Goal: Information Seeking & Learning: Learn about a topic

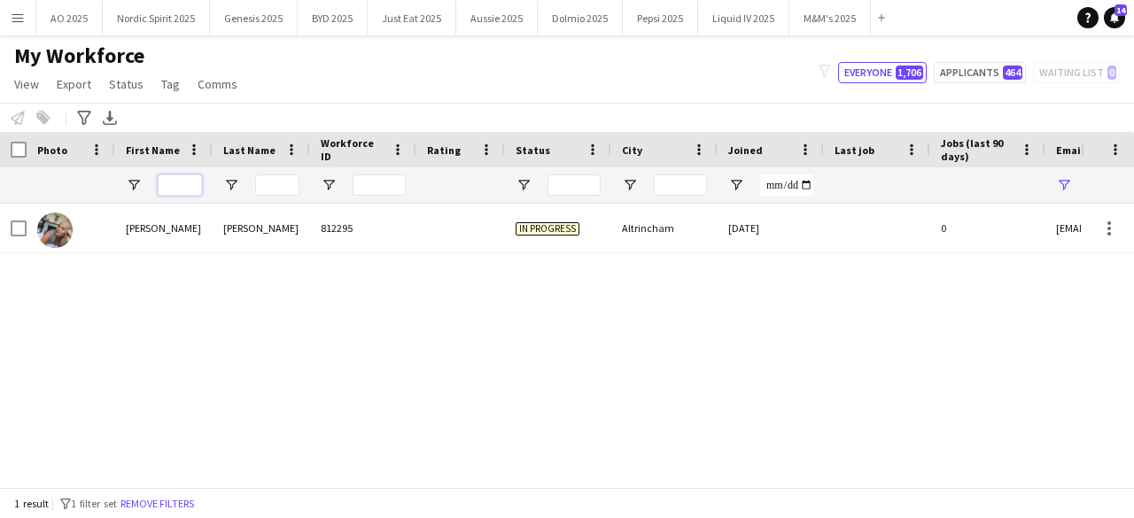
click at [178, 190] on input "First Name Filter Input" at bounding box center [180, 185] width 44 height 21
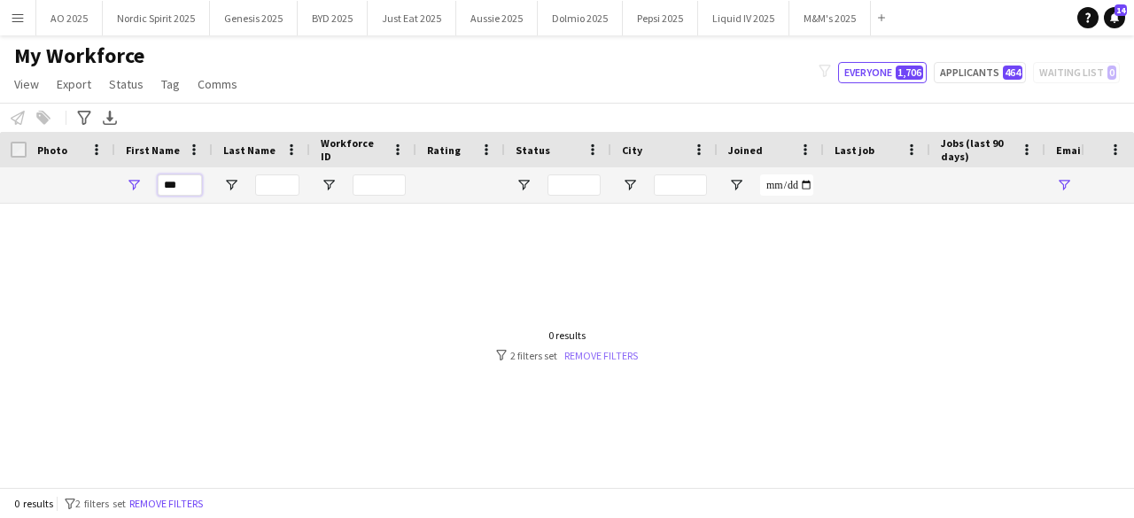
type input "***"
click at [569, 359] on link "Remove filters" at bounding box center [601, 355] width 74 height 13
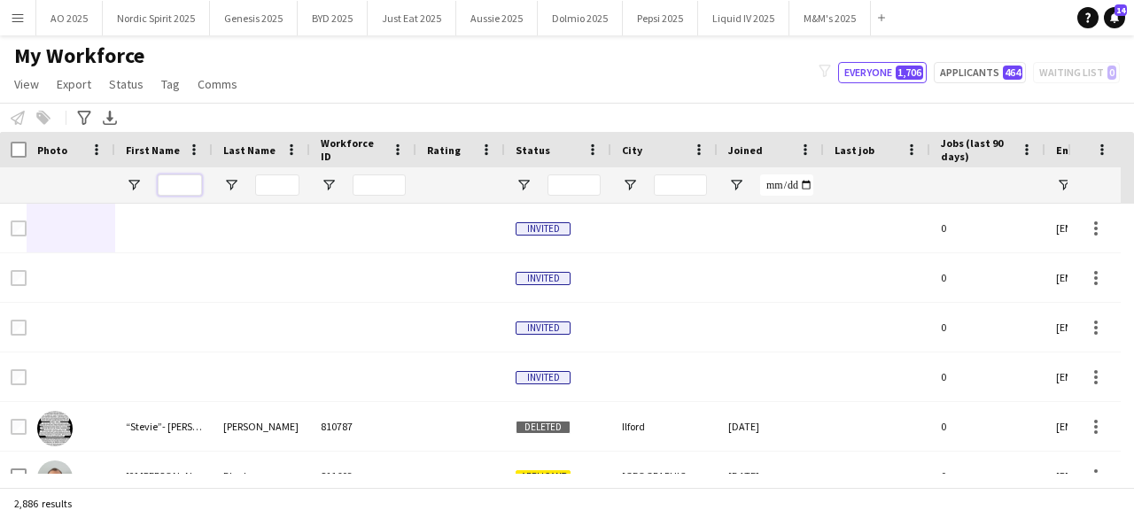
click at [187, 185] on input "First Name Filter Input" at bounding box center [180, 185] width 44 height 21
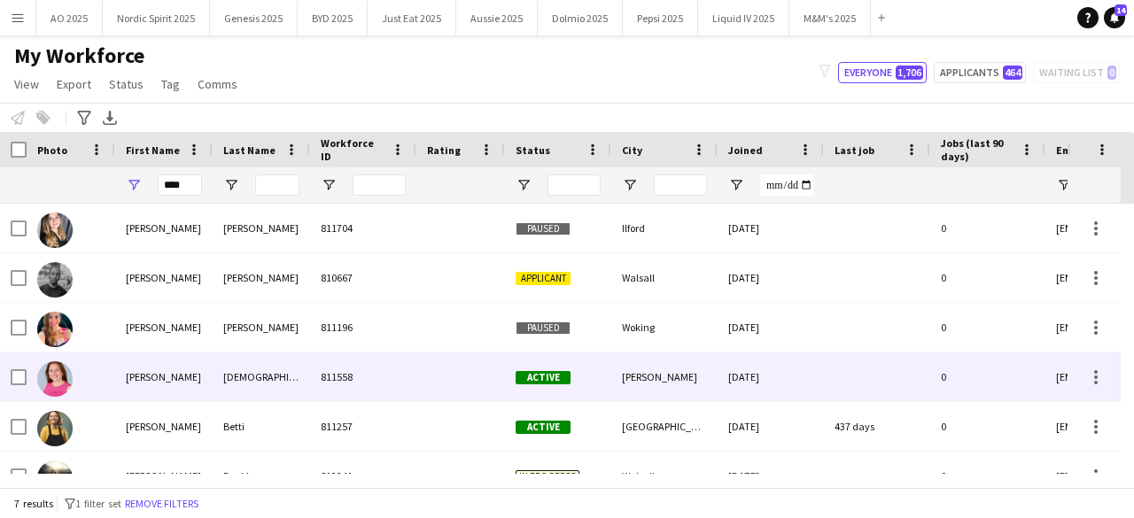
click at [55, 385] on img at bounding box center [54, 378] width 35 height 35
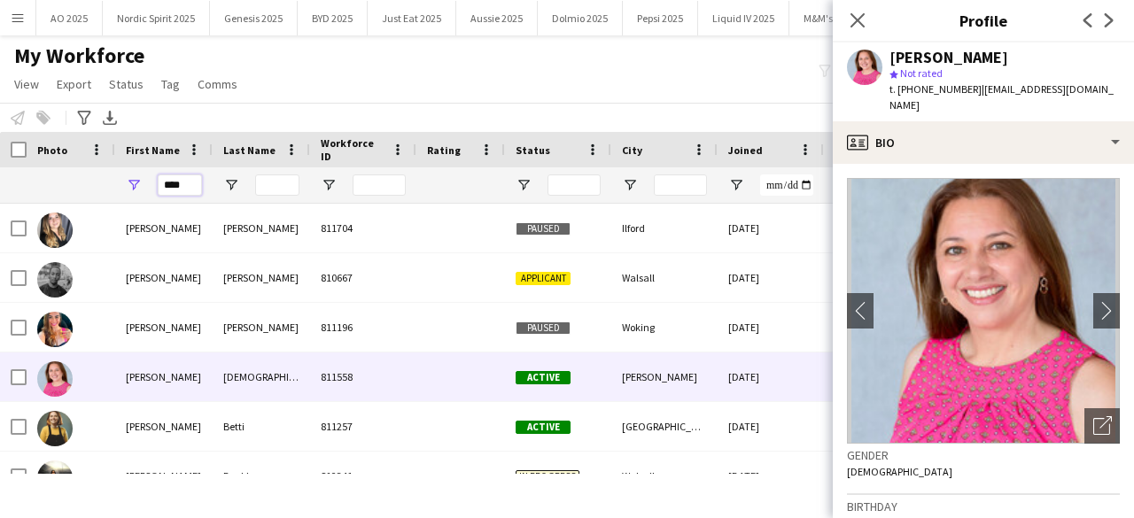
click at [186, 184] on input "****" at bounding box center [180, 185] width 44 height 21
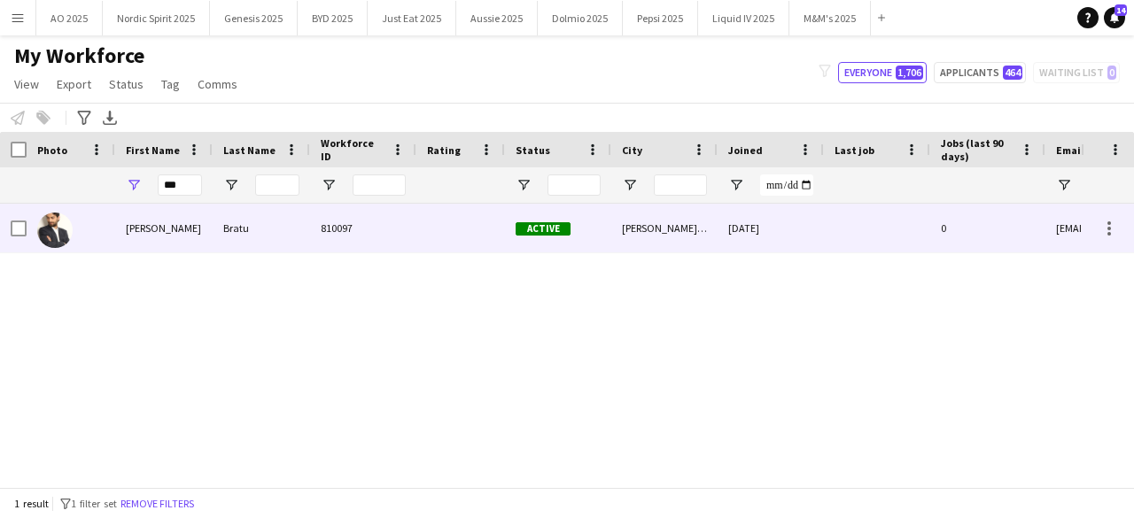
click at [55, 229] on img at bounding box center [54, 230] width 35 height 35
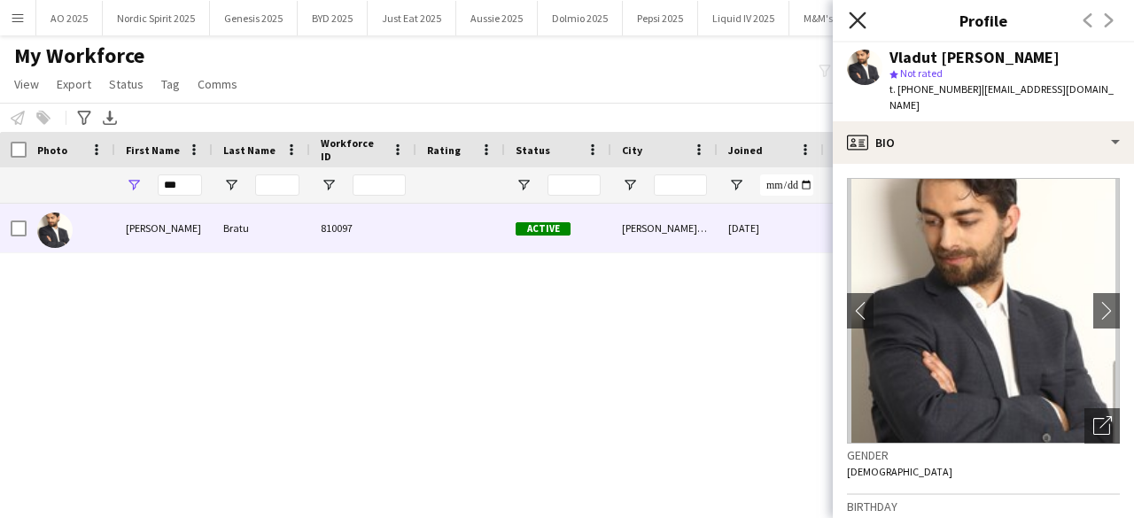
click at [858, 19] on icon at bounding box center [857, 20] width 17 height 17
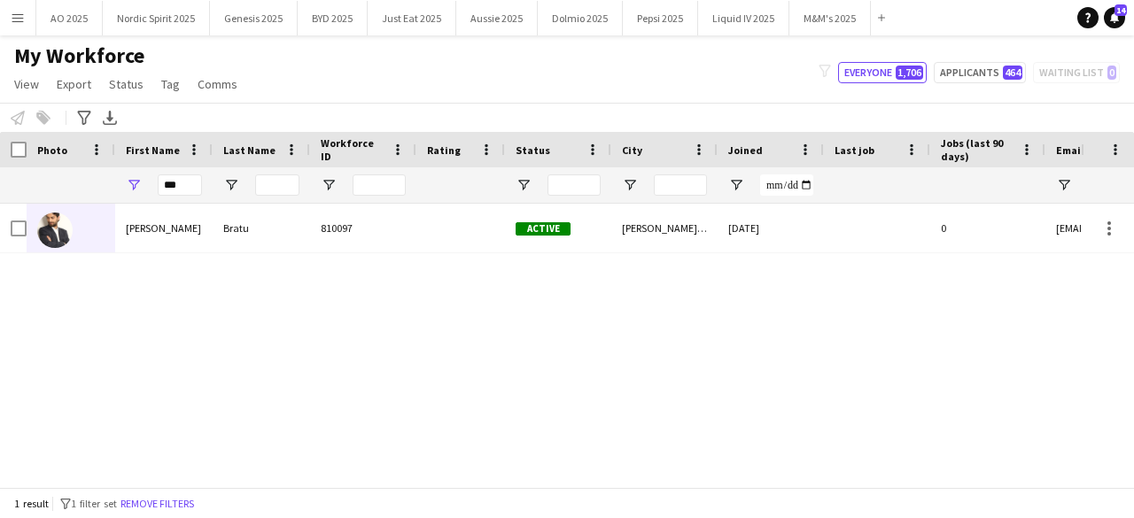
click at [683, 329] on div "Vladut [PERSON_NAME] 810097 Active [PERSON_NAME] [DATE] 0 [EMAIL_ADDRESS][DOMAI…" at bounding box center [540, 339] width 1081 height 270
click at [749, 134] on div "Joined" at bounding box center [770, 149] width 85 height 35
click at [749, 267] on div "Vladut [PERSON_NAME] 810097 Active [PERSON_NAME] [DATE] 0 [EMAIL_ADDRESS][DOMAI…" at bounding box center [540, 339] width 1081 height 270
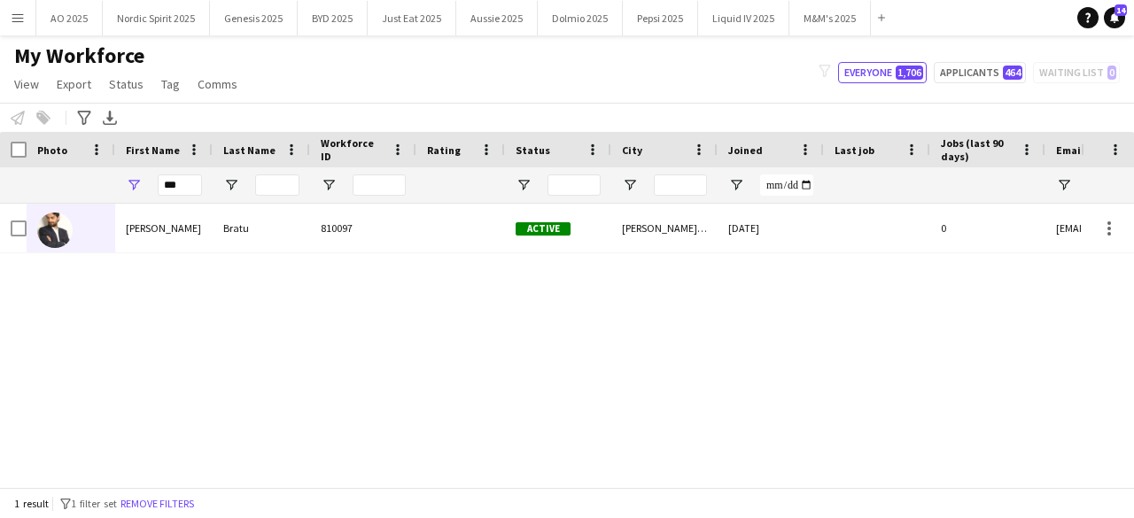
click at [749, 267] on div "Vladut [PERSON_NAME] 810097 Active [PERSON_NAME] [DATE] 0 [EMAIL_ADDRESS][DOMAI…" at bounding box center [540, 339] width 1081 height 270
click at [195, 184] on input "***" at bounding box center [180, 185] width 44 height 21
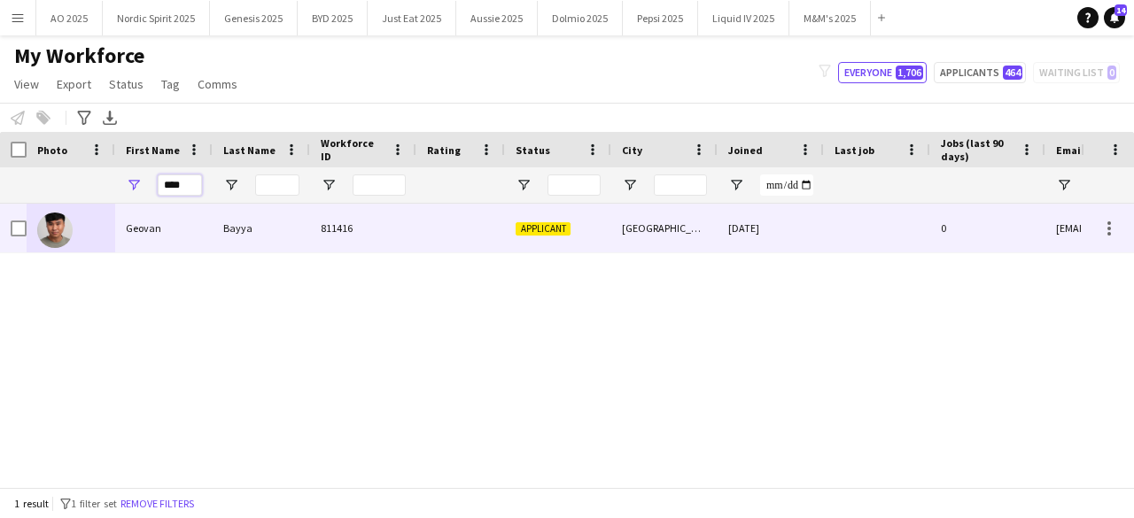
type input "****"
click at [73, 226] on div at bounding box center [71, 228] width 89 height 49
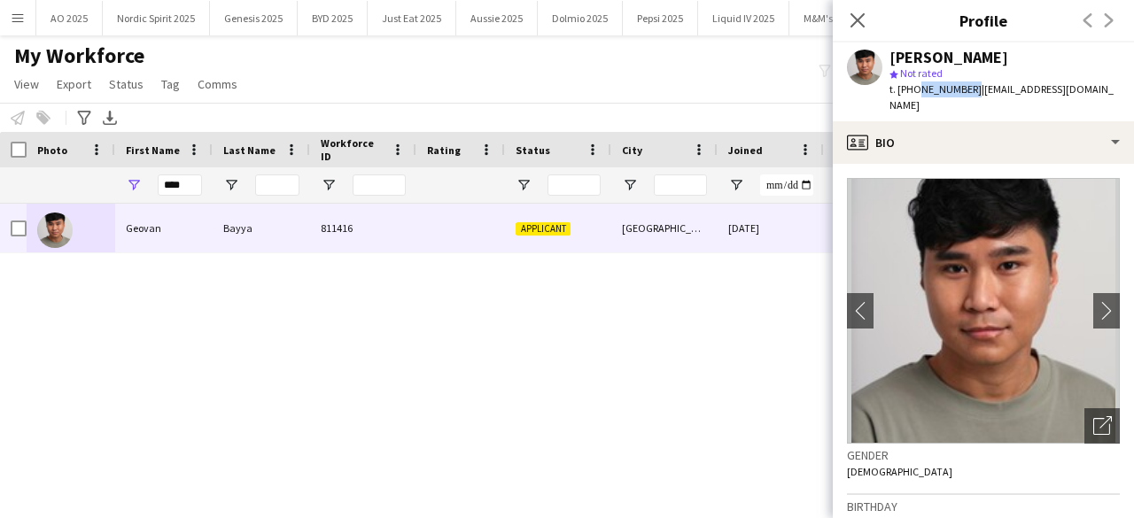
drag, startPoint x: 914, startPoint y: 84, endPoint x: 966, endPoint y: 89, distance: 51.7
click at [966, 89] on span "t. [PHONE_NUMBER]" at bounding box center [935, 88] width 92 height 13
copy span "7534453312"
drag, startPoint x: 888, startPoint y: 58, endPoint x: 985, endPoint y: 51, distance: 97.6
click at [985, 51] on div "[PERSON_NAME] star Not rated t. [PHONE_NUMBER] | [EMAIL_ADDRESS][DOMAIN_NAME]" at bounding box center [983, 82] width 301 height 79
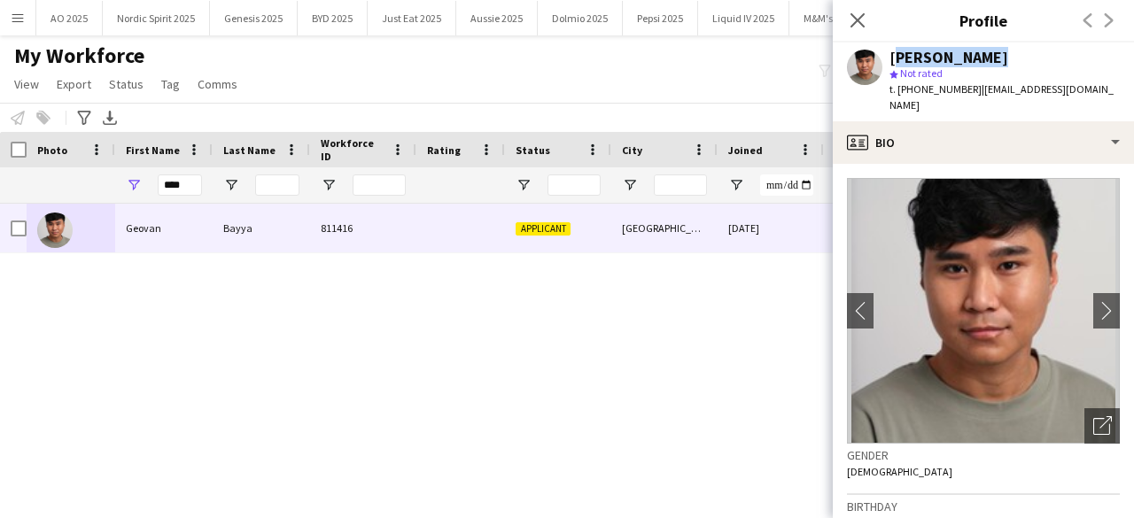
copy div "[PERSON_NAME]"
click at [970, 447] on div "Gender [DEMOGRAPHIC_DATA]" at bounding box center [983, 469] width 273 height 51
click at [1093, 301] on app-icon "chevron-right" at bounding box center [1106, 310] width 27 height 19
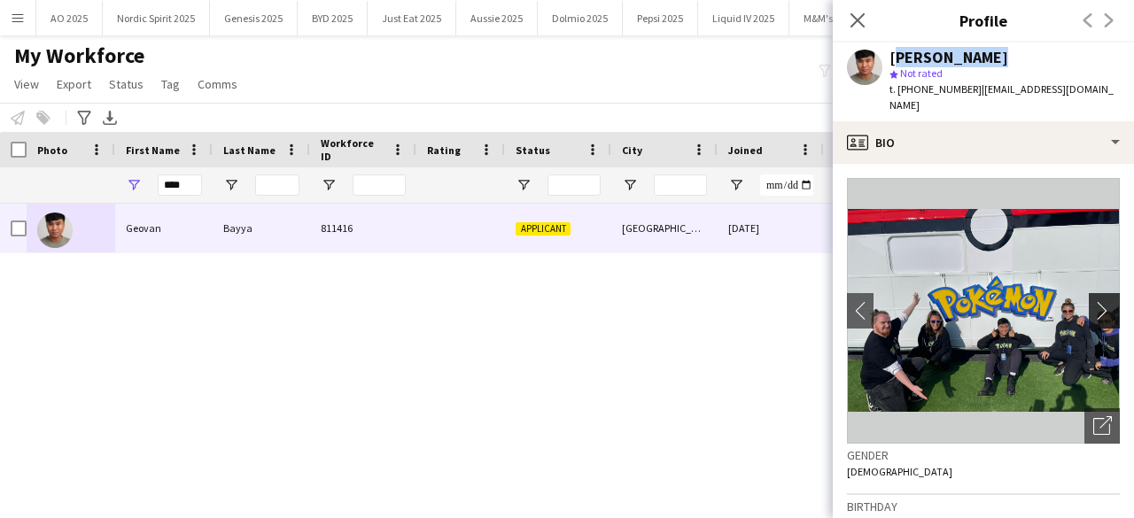
click at [1093, 301] on app-icon "chevron-right" at bounding box center [1106, 310] width 27 height 19
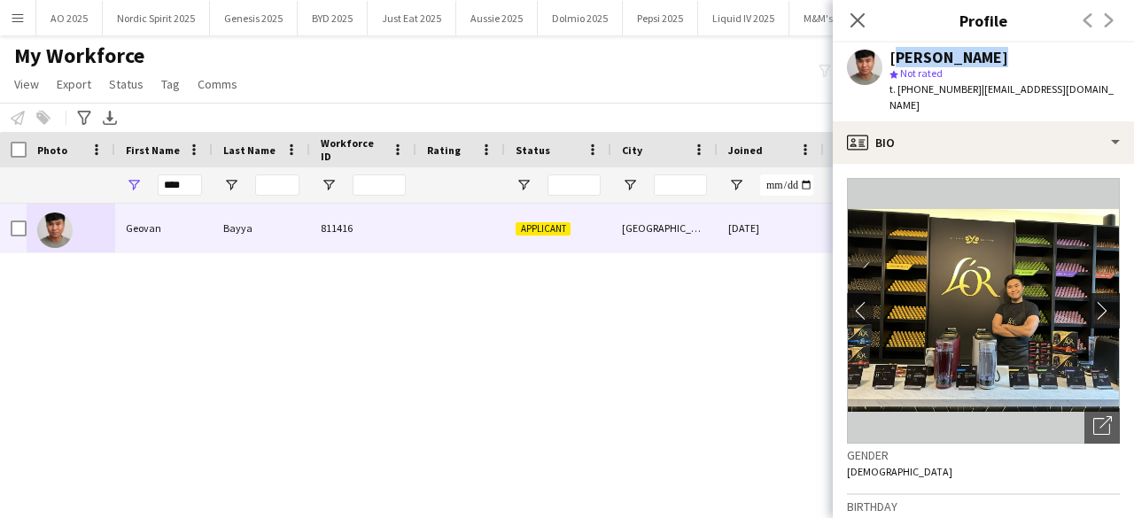
click at [1093, 301] on app-icon "chevron-right" at bounding box center [1106, 310] width 27 height 19
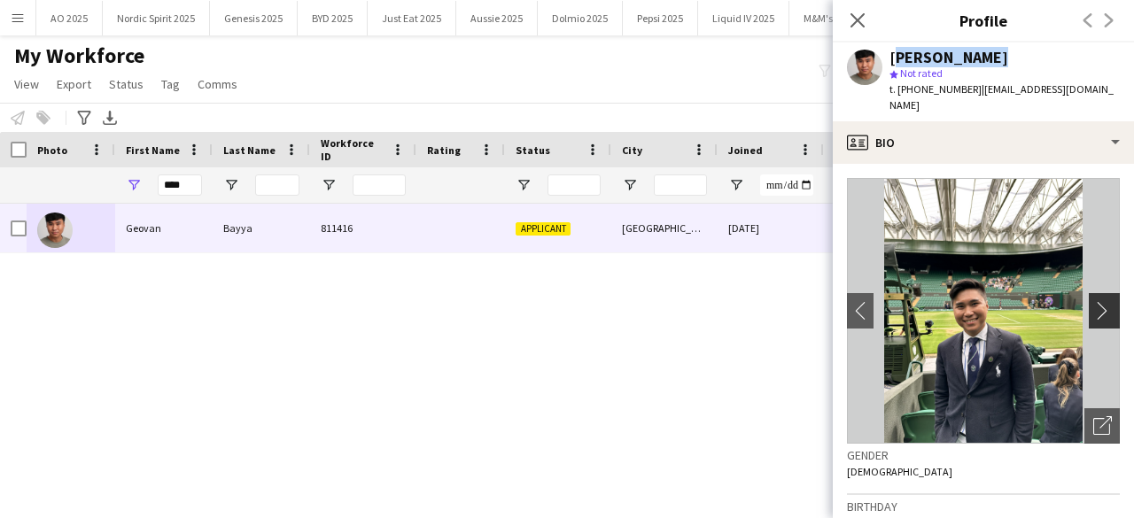
click at [1093, 301] on app-icon "chevron-right" at bounding box center [1106, 310] width 27 height 19
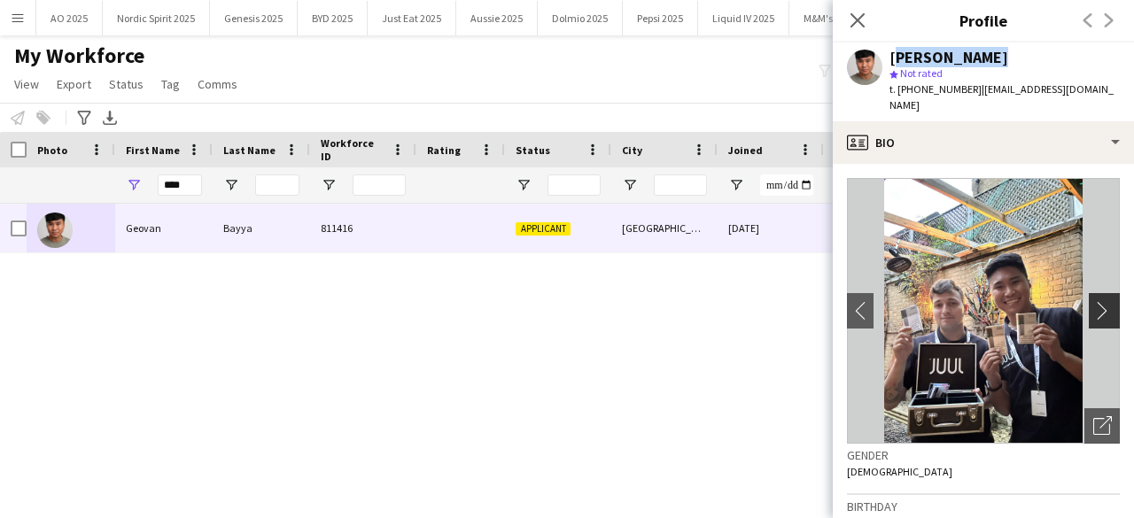
click at [1093, 301] on app-icon "chevron-right" at bounding box center [1106, 310] width 27 height 19
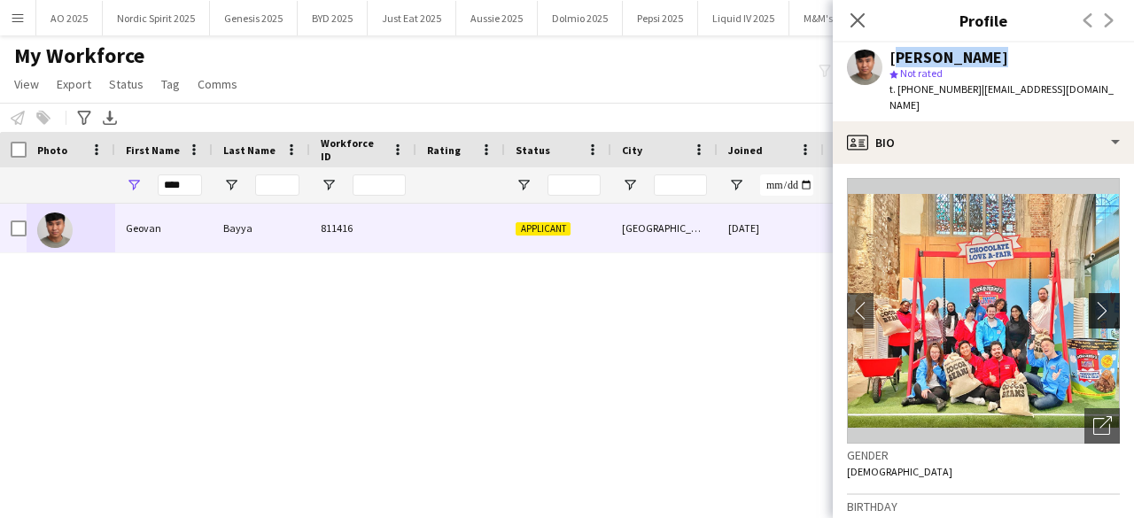
click at [1093, 301] on app-icon "chevron-right" at bounding box center [1106, 310] width 27 height 19
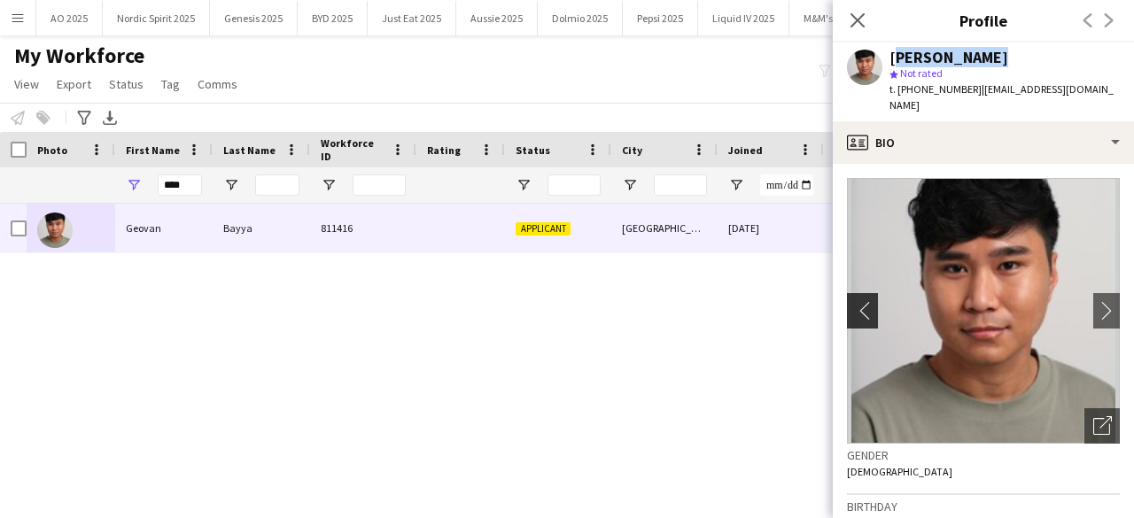
click at [873, 292] on app-photos-slider "chevron-left chevron-right Open photos pop-in" at bounding box center [983, 311] width 273 height 266
click at [873, 301] on app-icon "chevron-left" at bounding box center [860, 310] width 27 height 19
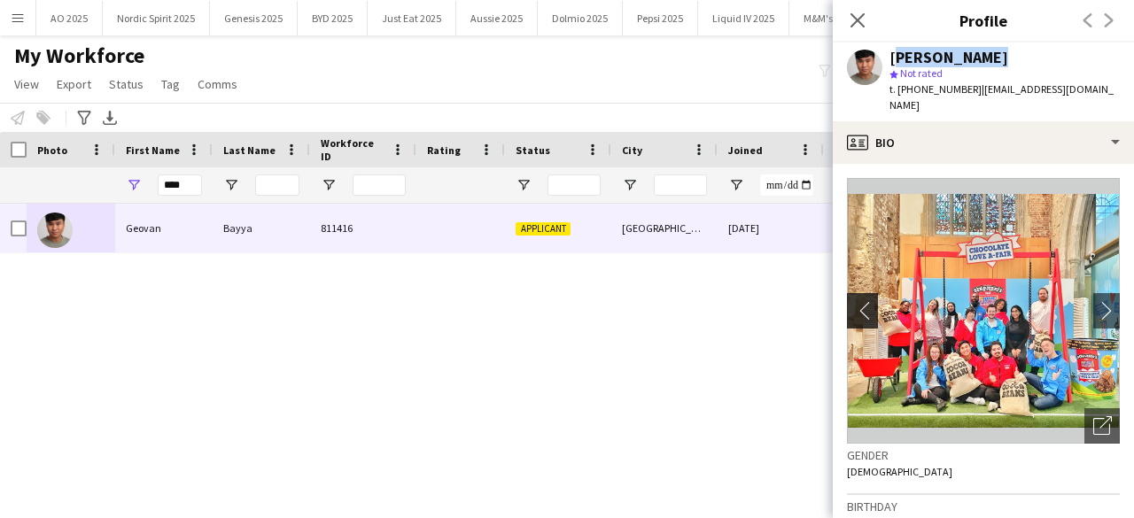
click at [873, 301] on app-icon "chevron-left" at bounding box center [860, 310] width 27 height 19
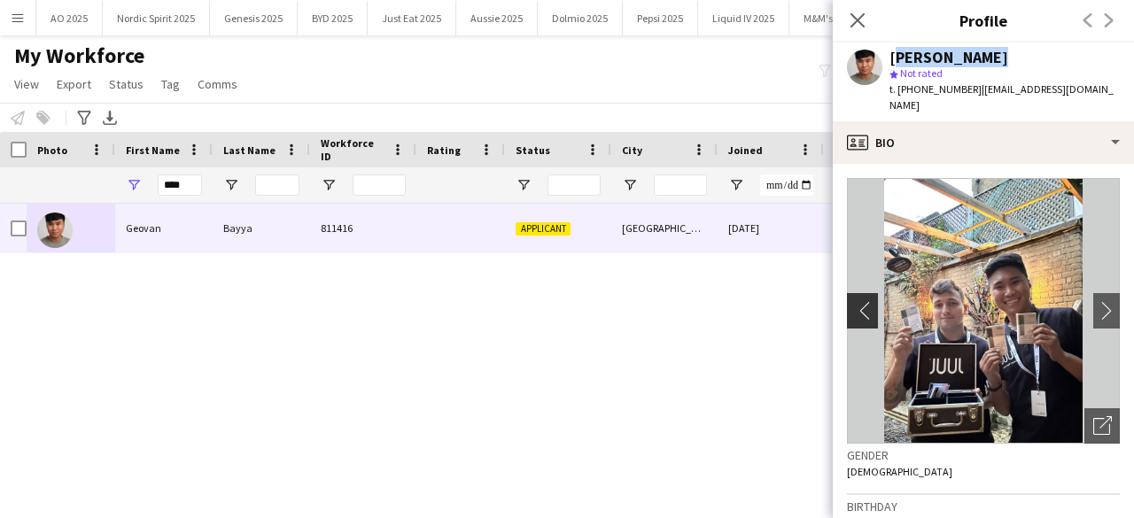
click at [873, 301] on app-icon "chevron-left" at bounding box center [860, 310] width 27 height 19
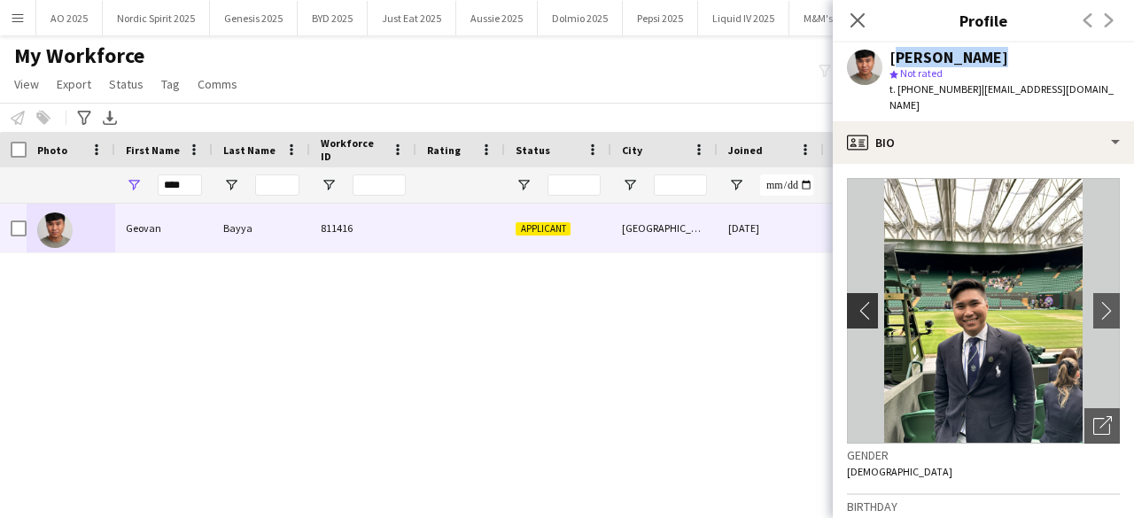
click at [873, 301] on app-icon "chevron-left" at bounding box center [860, 310] width 27 height 19
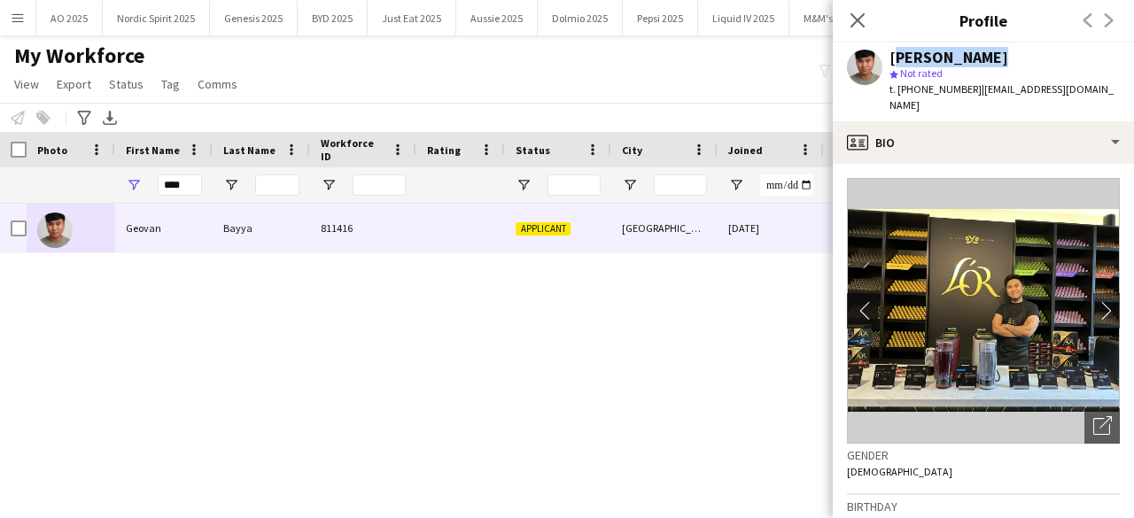
click at [873, 301] on app-icon "chevron-left" at bounding box center [860, 310] width 27 height 19
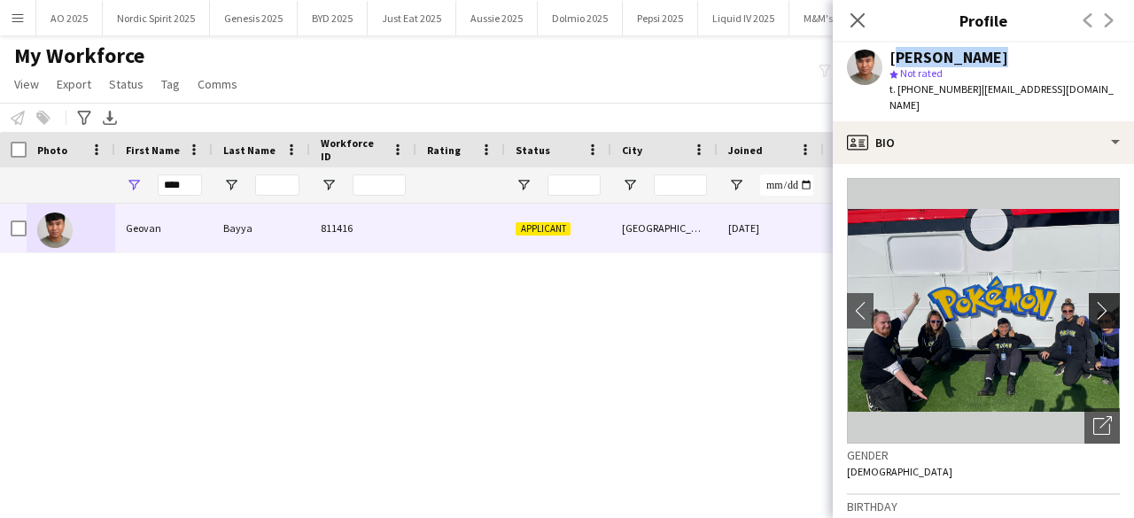
click at [1097, 301] on app-icon "chevron-right" at bounding box center [1106, 310] width 27 height 19
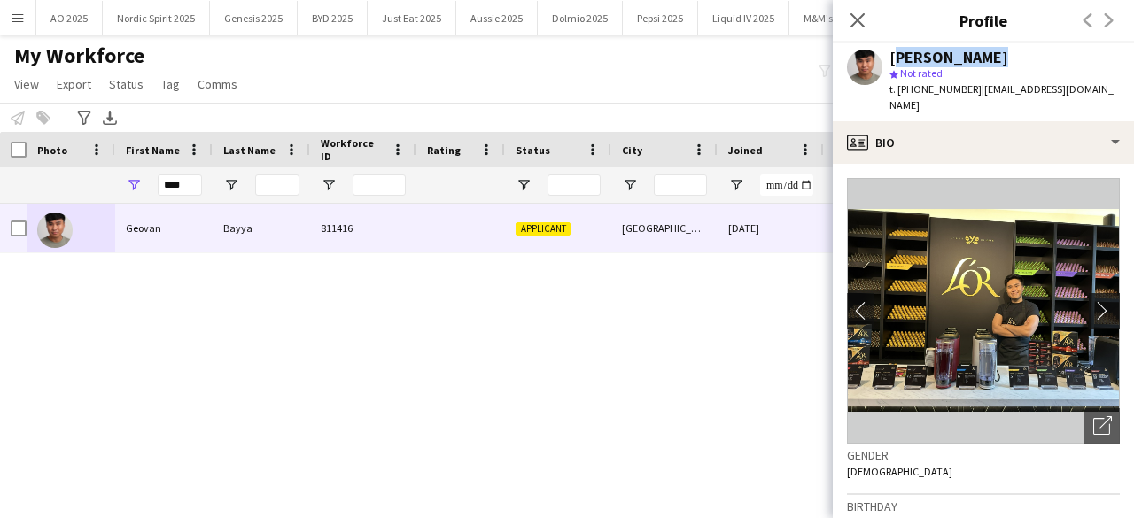
click at [1097, 301] on app-icon "chevron-right" at bounding box center [1106, 310] width 27 height 19
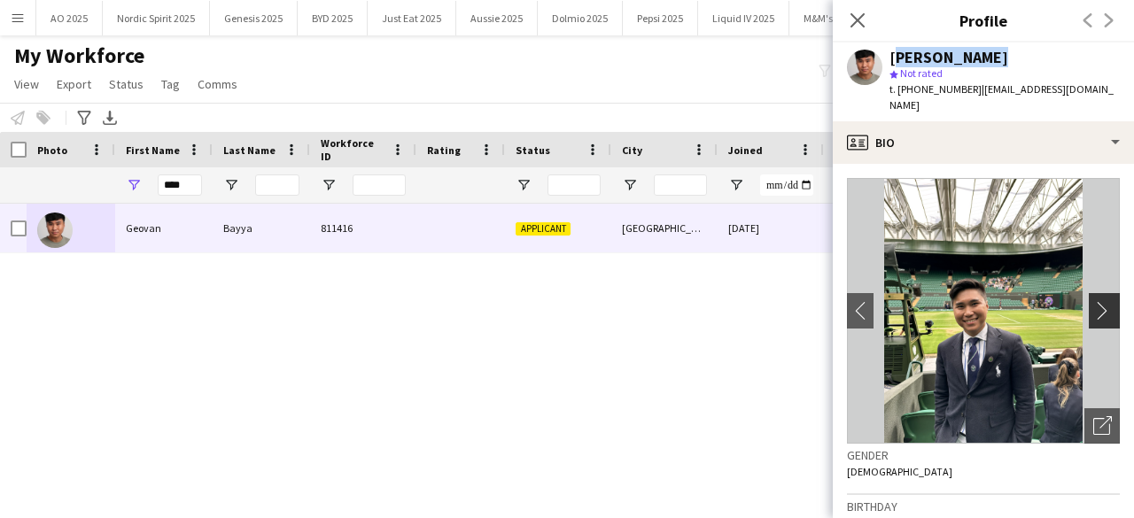
click at [1097, 301] on app-icon "chevron-right" at bounding box center [1106, 310] width 27 height 19
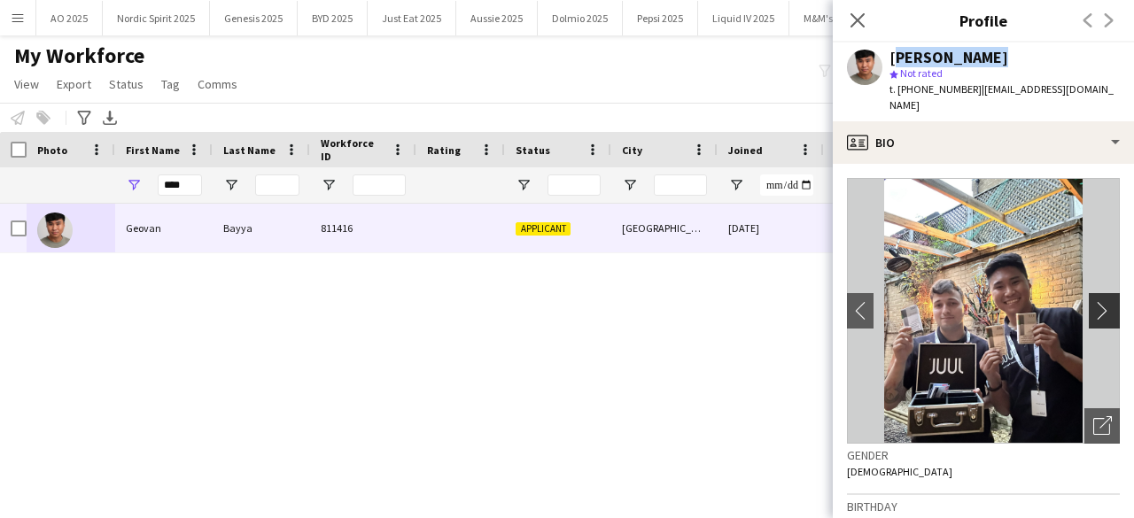
click at [1100, 301] on app-icon "chevron-right" at bounding box center [1106, 310] width 27 height 19
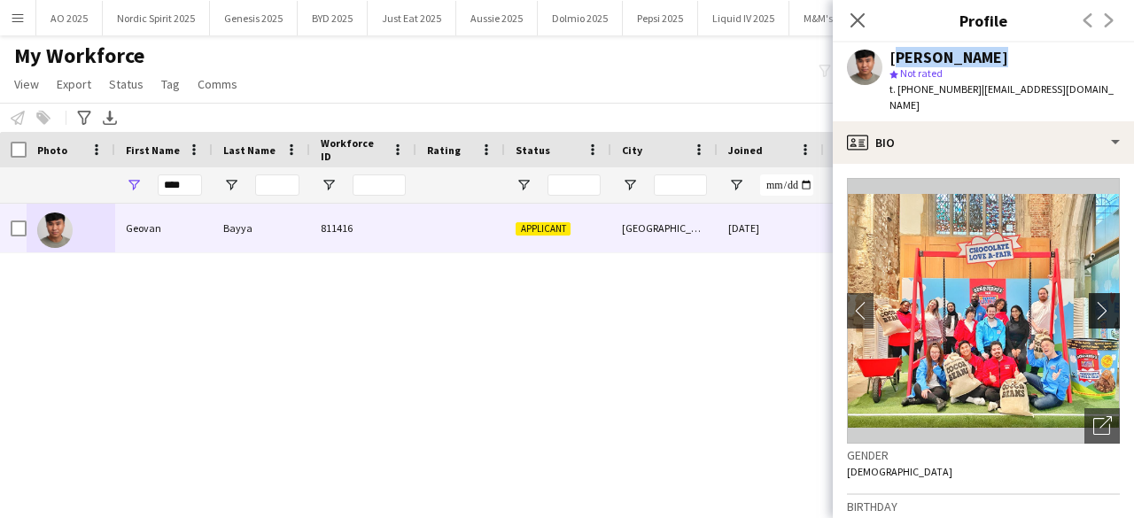
click at [1100, 301] on app-icon "chevron-right" at bounding box center [1106, 310] width 27 height 19
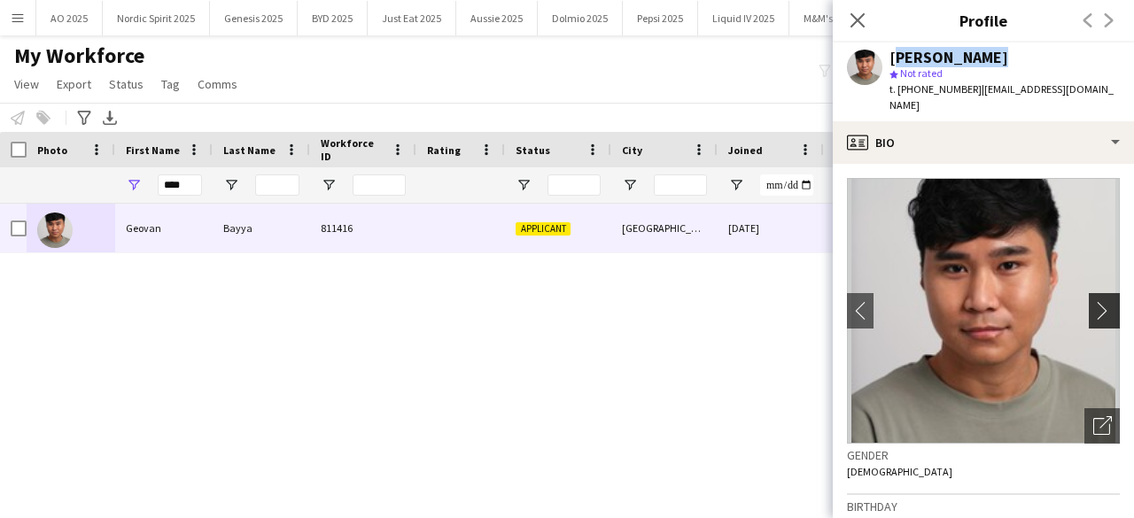
click at [1100, 301] on app-icon "chevron-right" at bounding box center [1106, 310] width 27 height 19
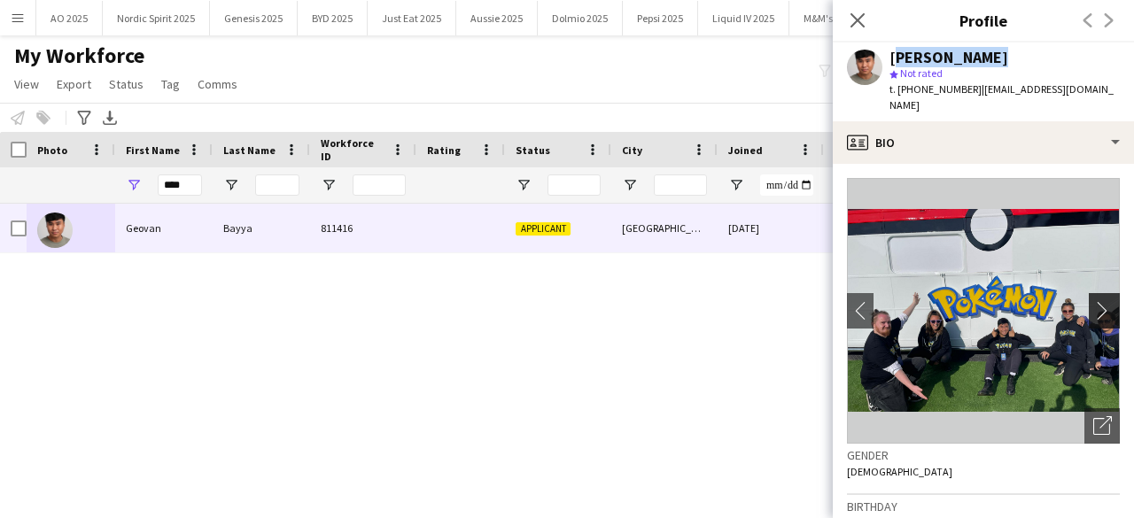
click at [1100, 301] on app-icon "chevron-right" at bounding box center [1106, 310] width 27 height 19
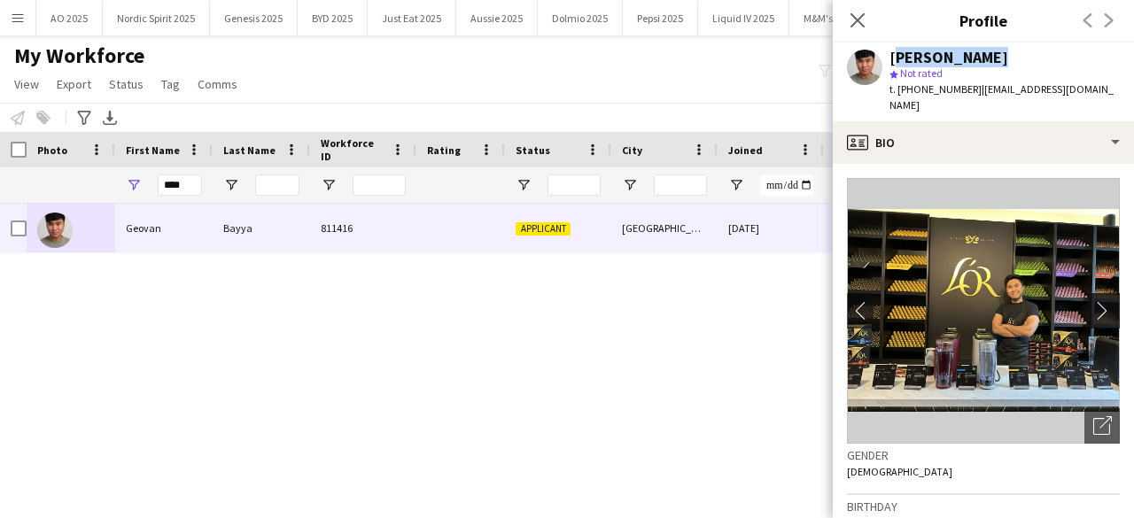
click at [1100, 301] on app-icon "chevron-right" at bounding box center [1106, 310] width 27 height 19
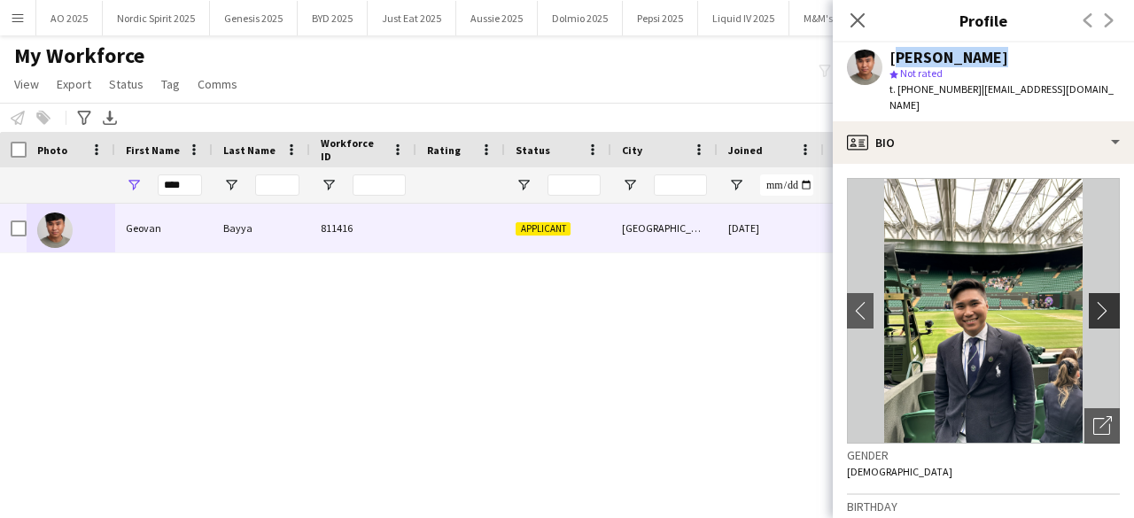
click at [1100, 301] on app-icon "chevron-right" at bounding box center [1106, 310] width 27 height 19
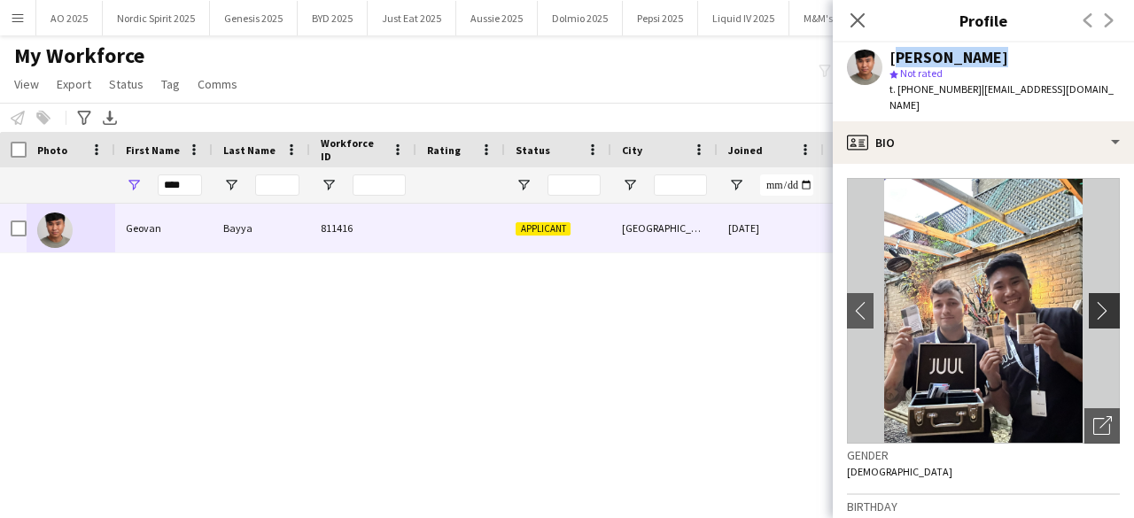
click at [1100, 301] on app-icon "chevron-right" at bounding box center [1106, 310] width 27 height 19
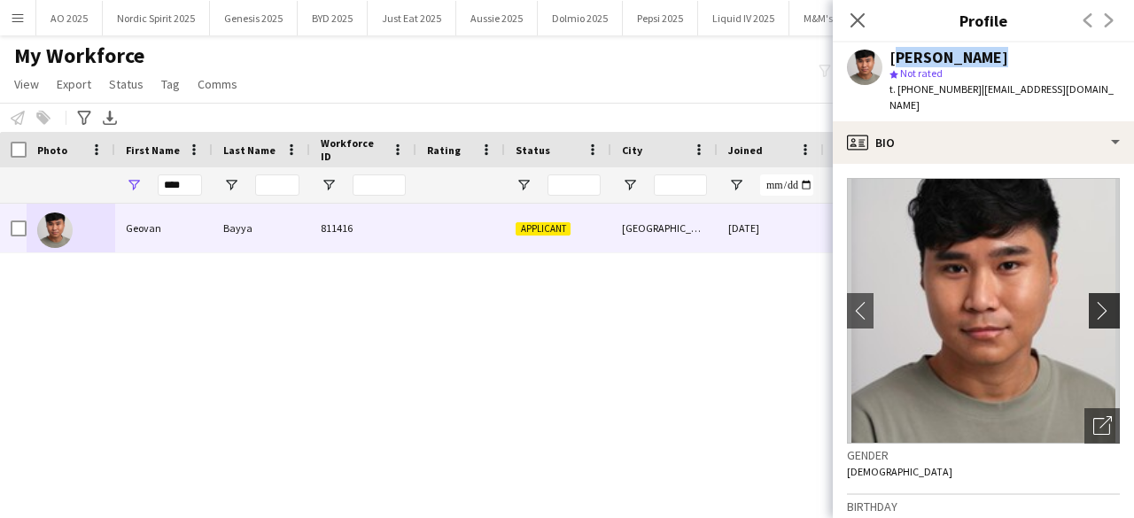
click at [1100, 301] on app-icon "chevron-right" at bounding box center [1106, 310] width 27 height 19
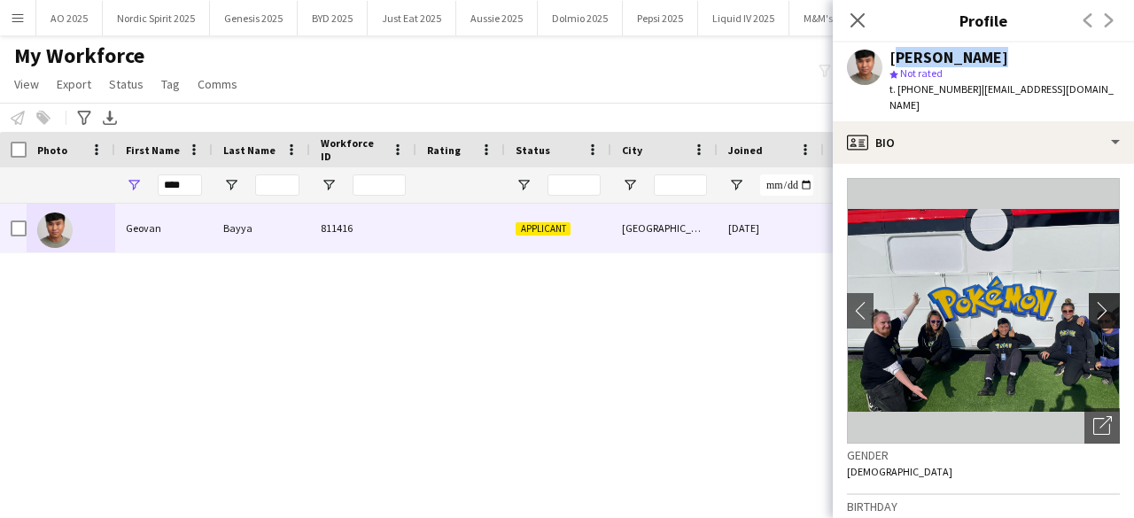
click at [1100, 301] on app-icon "chevron-right" at bounding box center [1106, 310] width 27 height 19
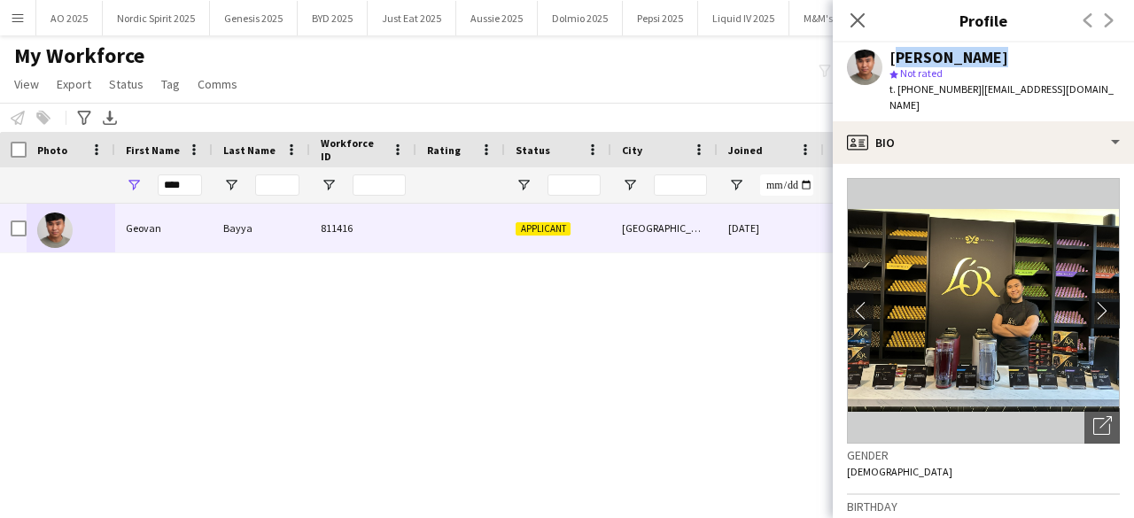
click at [1100, 301] on app-icon "chevron-right" at bounding box center [1106, 310] width 27 height 19
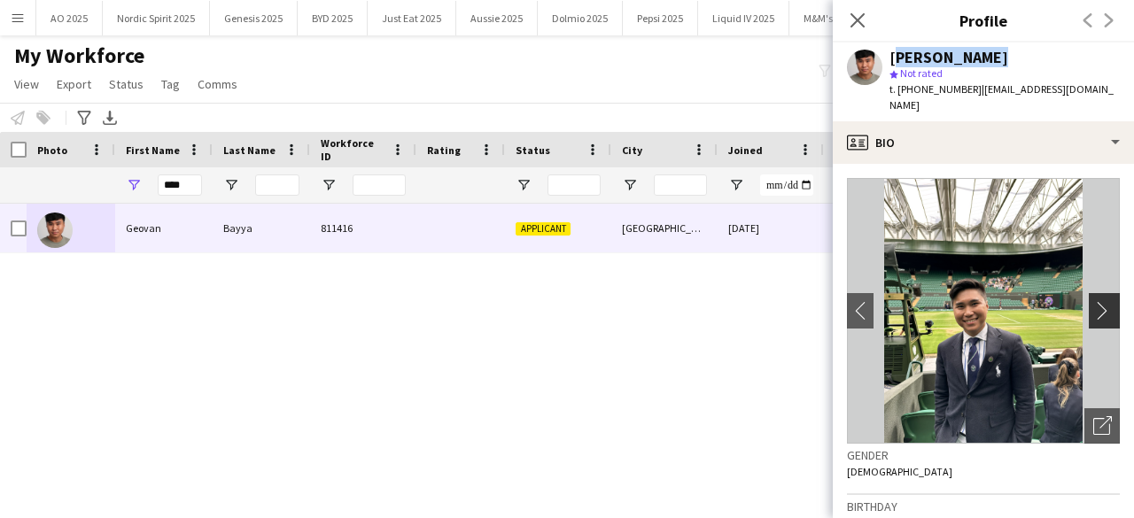
click at [1100, 301] on app-icon "chevron-right" at bounding box center [1106, 310] width 27 height 19
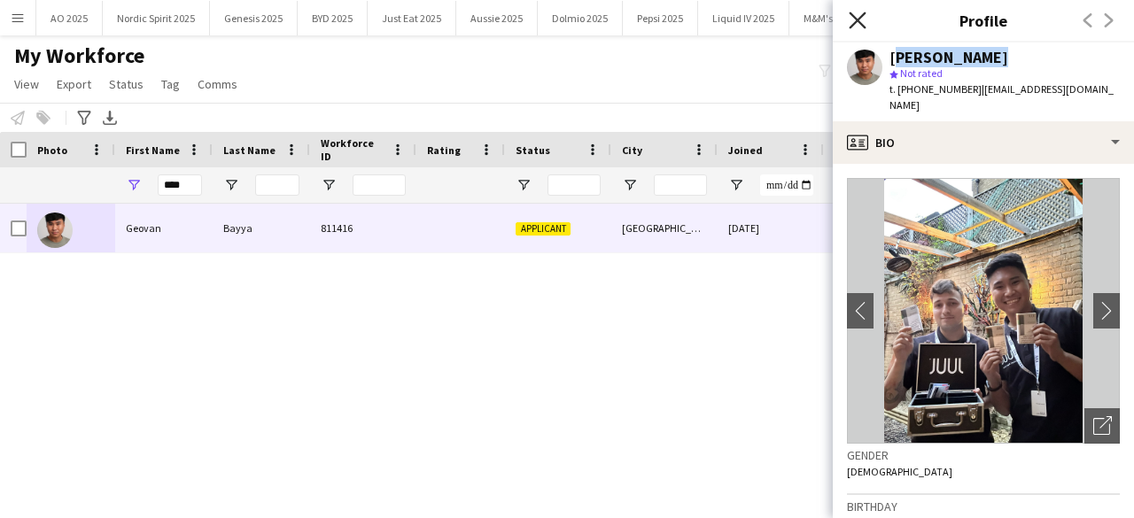
click at [859, 25] on icon "Close pop-in" at bounding box center [857, 20] width 17 height 17
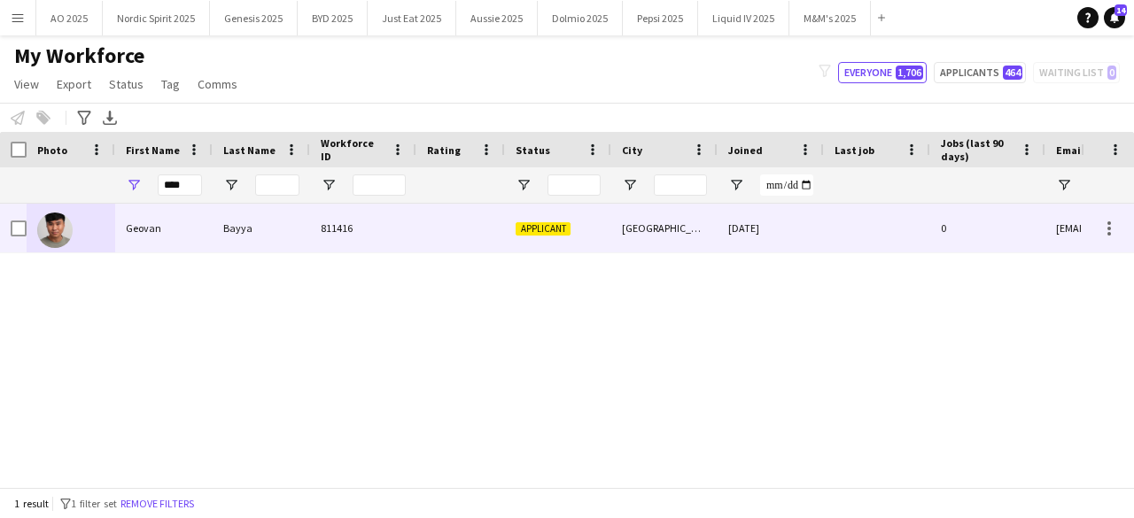
click at [55, 227] on img at bounding box center [54, 230] width 35 height 35
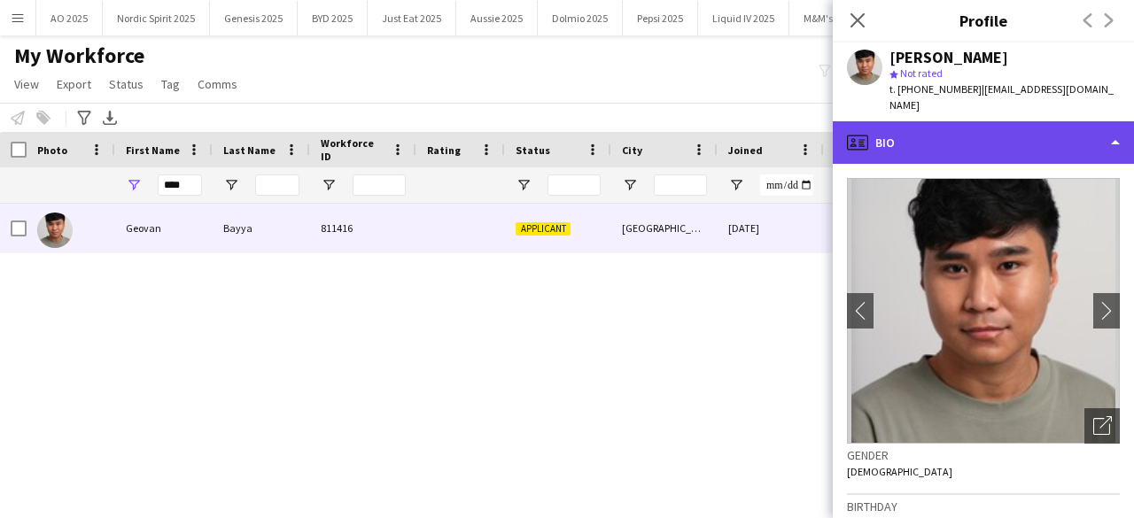
click at [1022, 125] on div "profile Bio" at bounding box center [983, 142] width 301 height 43
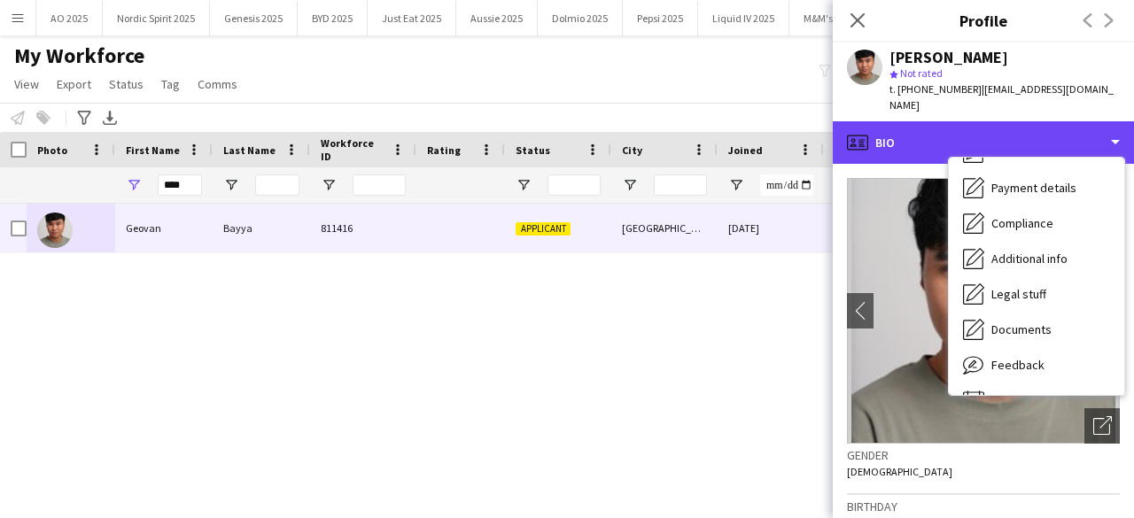
scroll to position [237, 0]
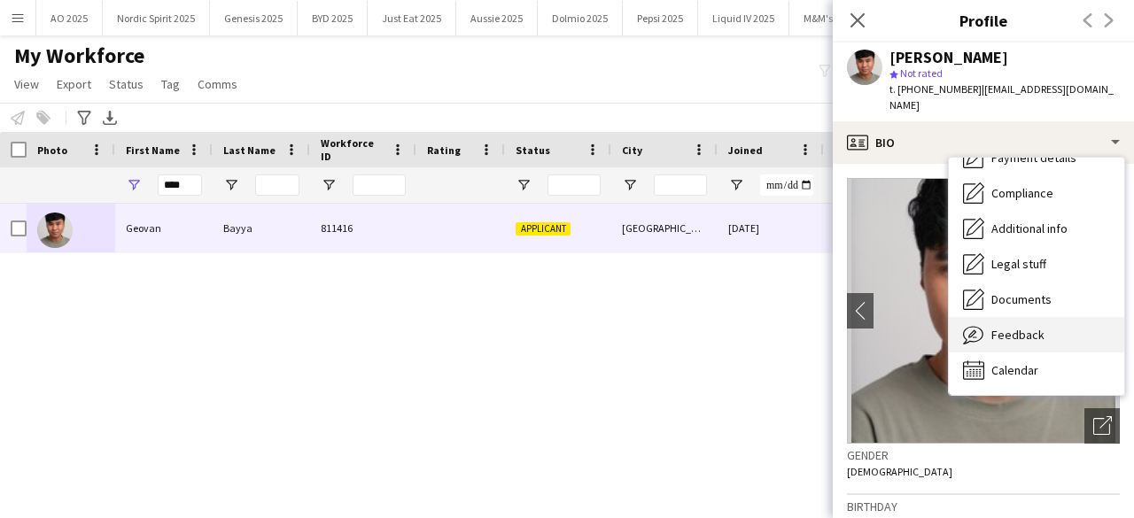
click at [1032, 327] on span "Feedback" at bounding box center [1017, 335] width 53 height 16
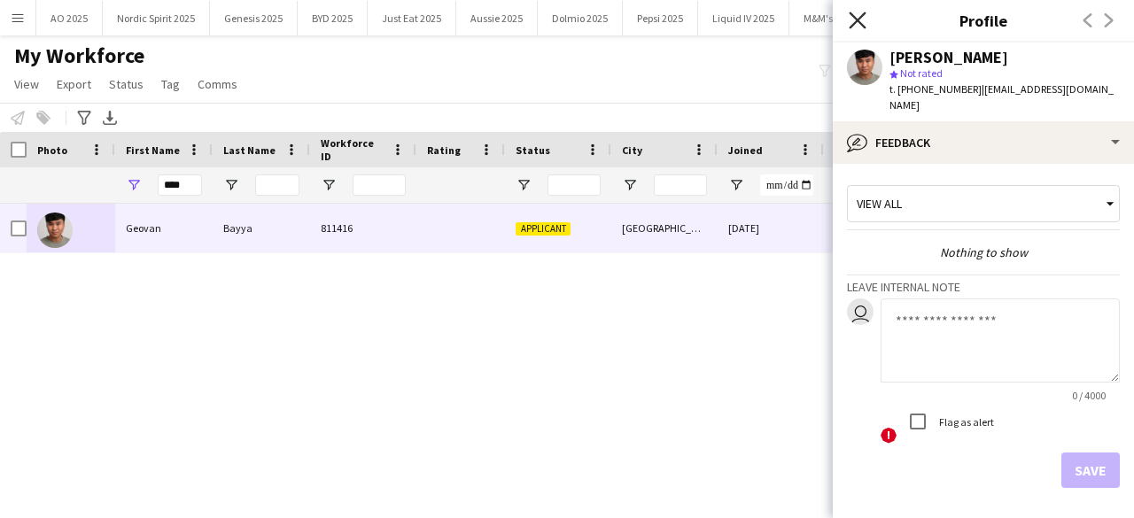
click at [850, 16] on icon "Close pop-in" at bounding box center [857, 20] width 17 height 17
